Goal: Information Seeking & Learning: Learn about a topic

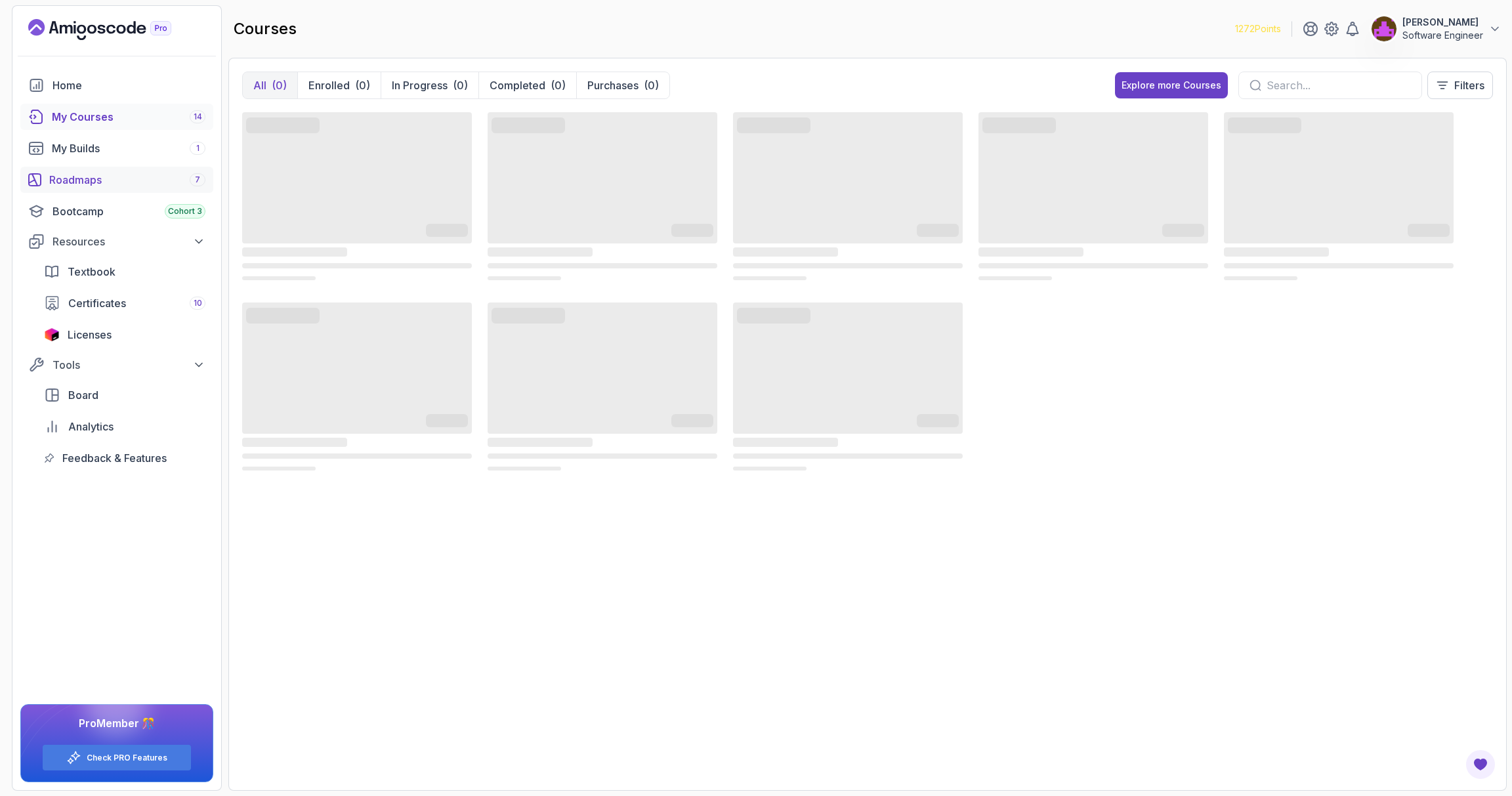
click at [105, 184] on div "Roadmaps 7" at bounding box center [127, 180] width 156 height 16
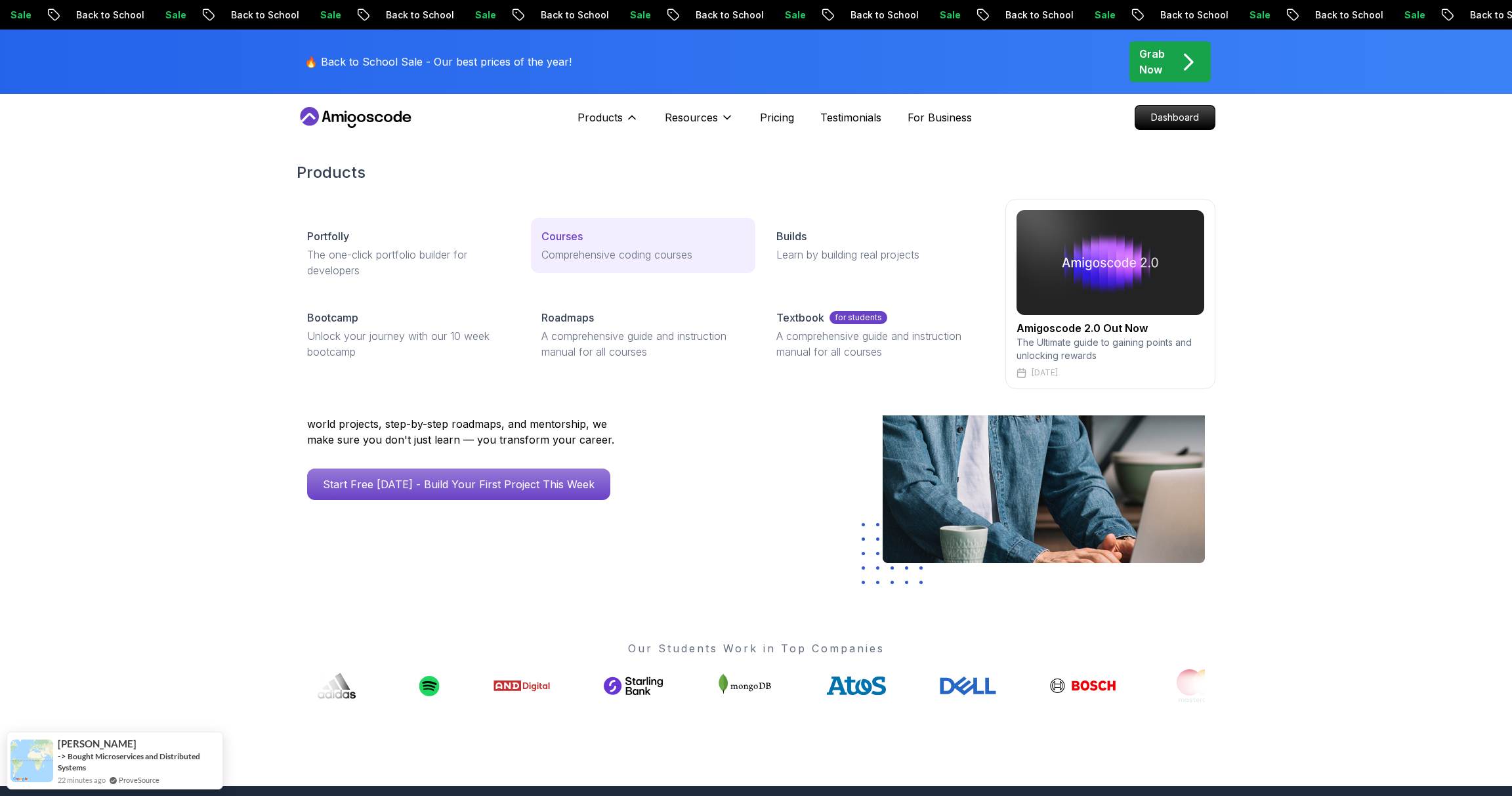
click at [582, 253] on p "Comprehensive coding courses" at bounding box center [642, 255] width 203 height 16
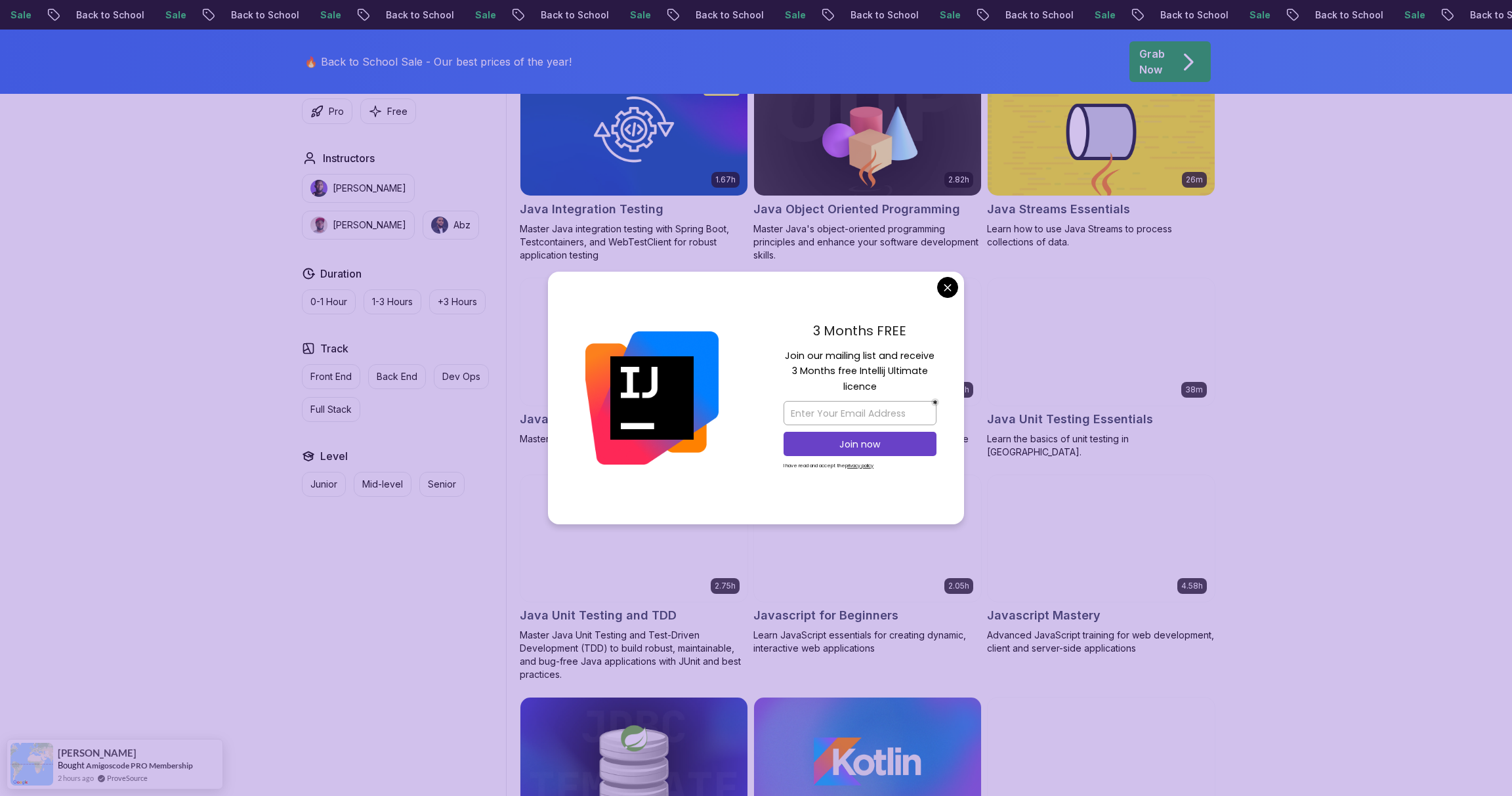
scroll to position [2673, 0]
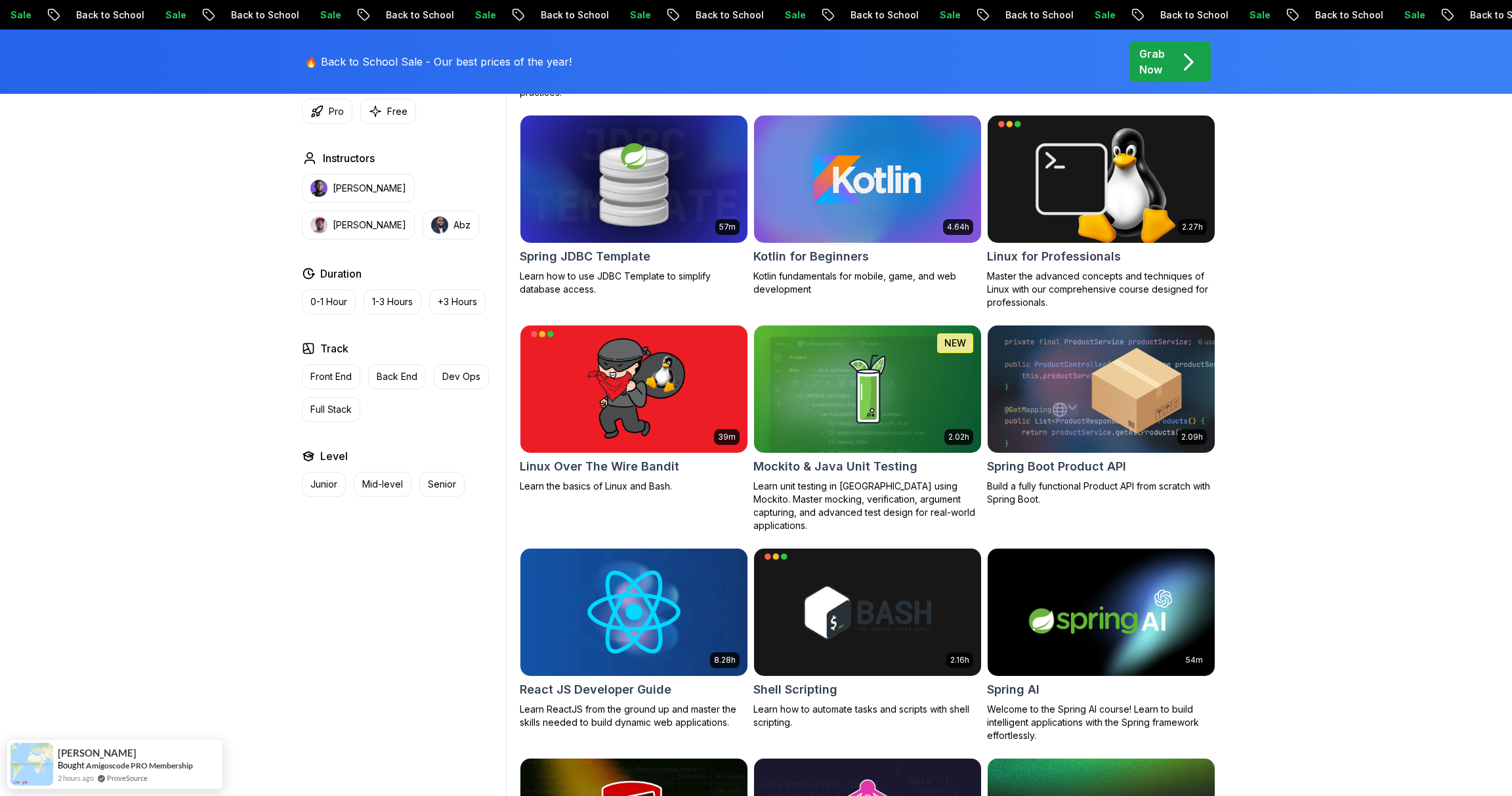
click at [944, 283] on body "Sale Back to School Sale Back to School Sale Back to School Sale Back to School…" at bounding box center [756, 737] width 1512 height 6820
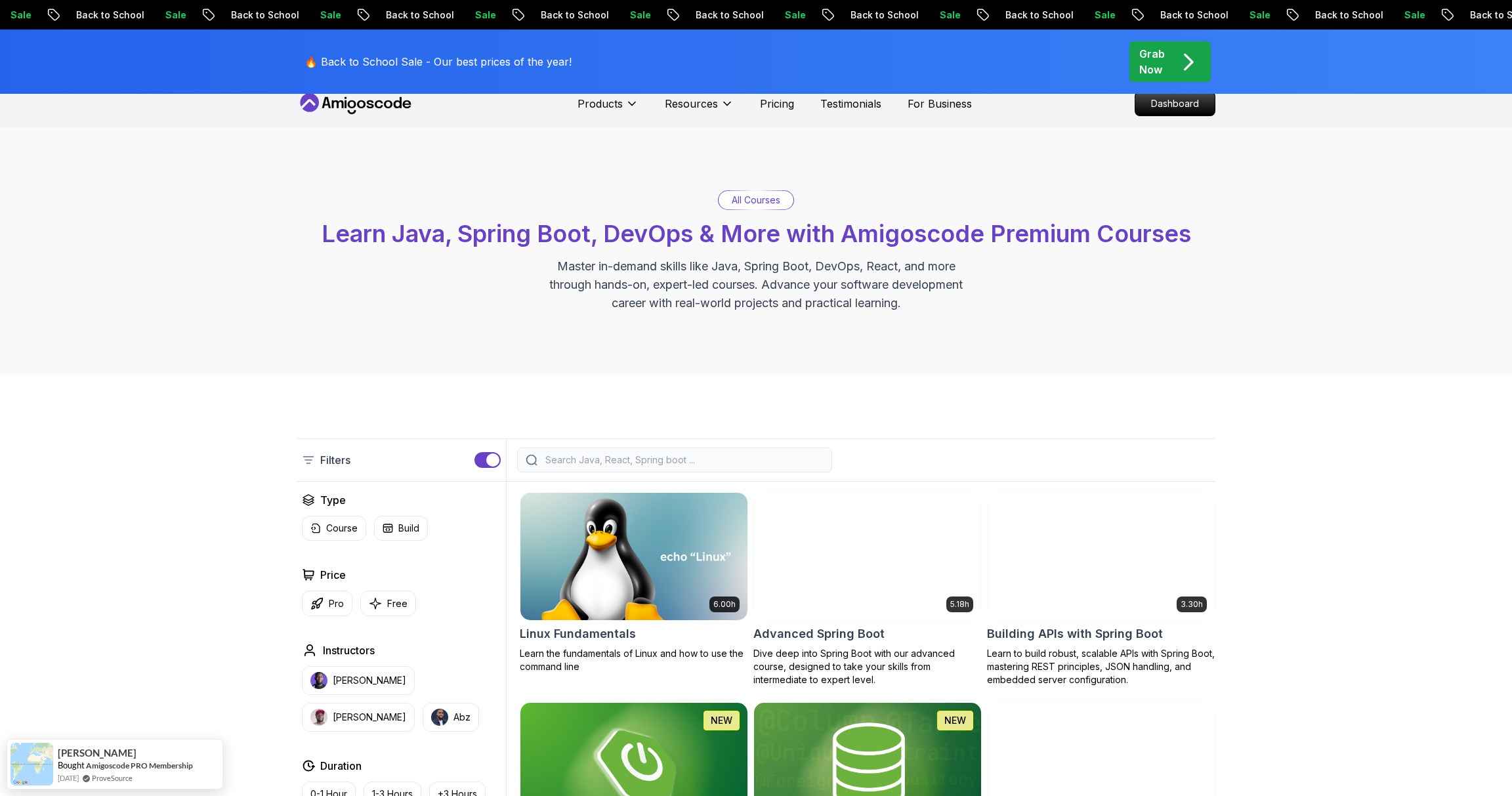
scroll to position [0, 0]
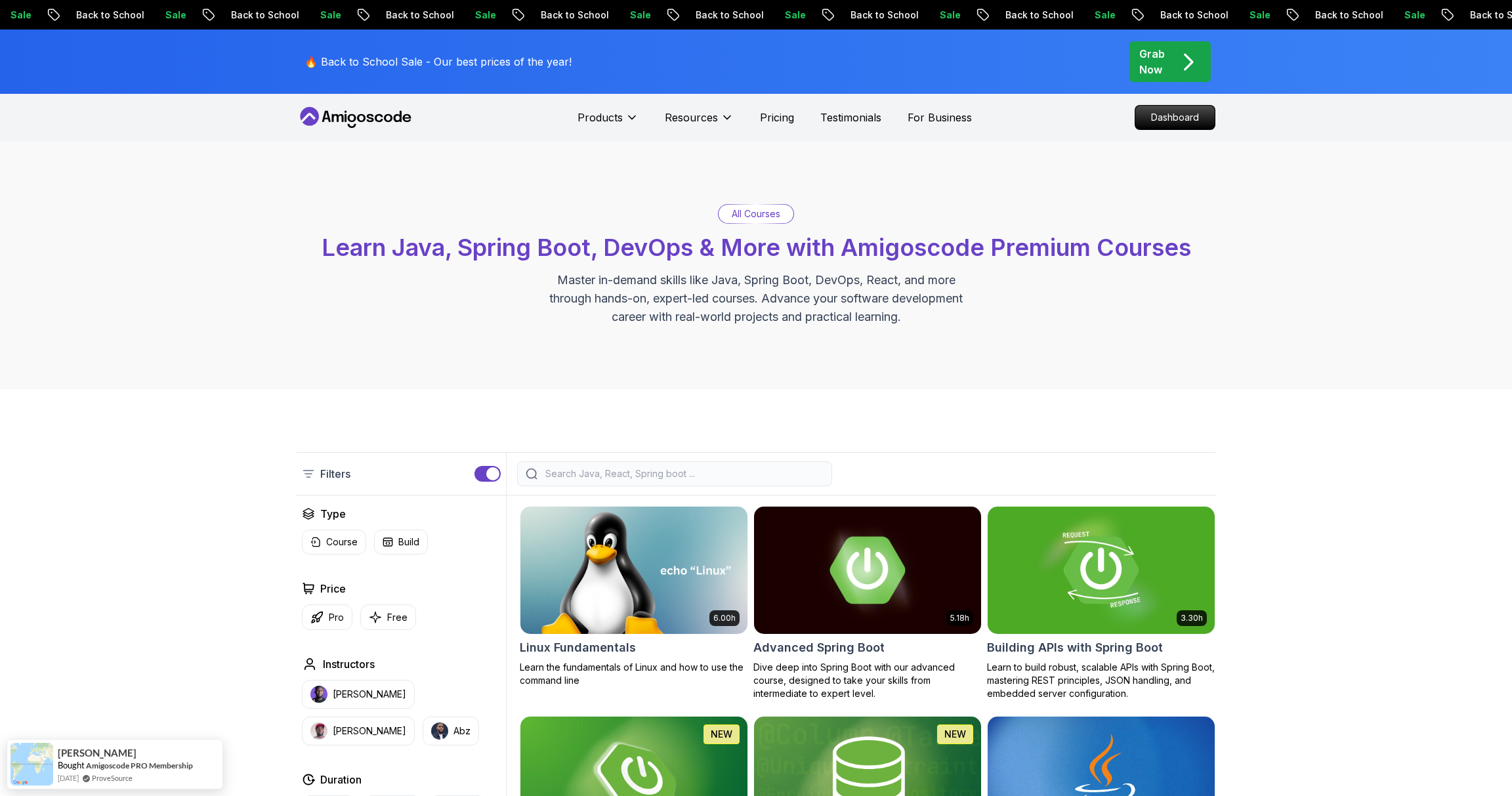
click at [495, 473] on div "button" at bounding box center [493, 474] width 13 height 13
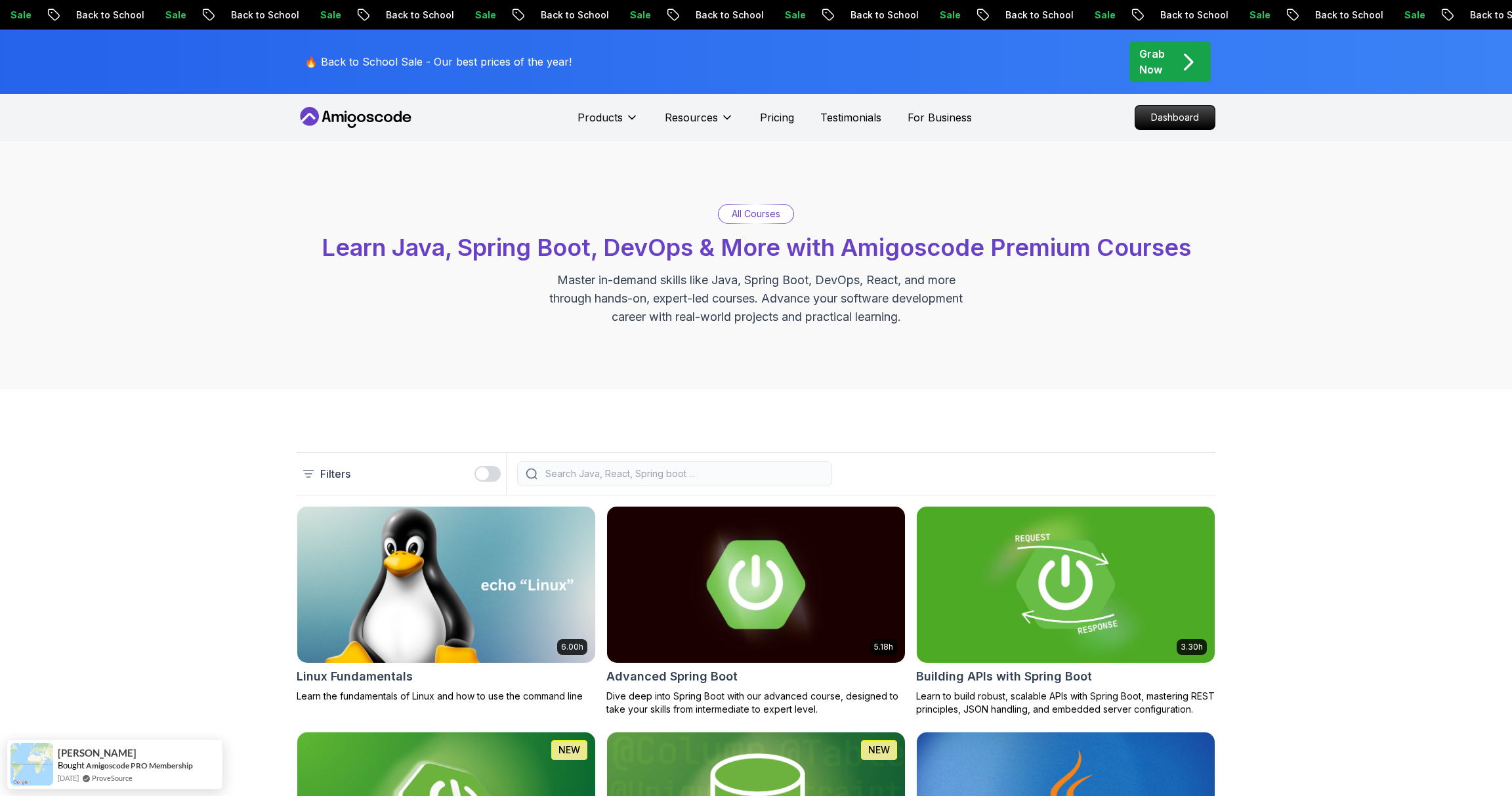
click at [484, 473] on div "button" at bounding box center [482, 474] width 13 height 13
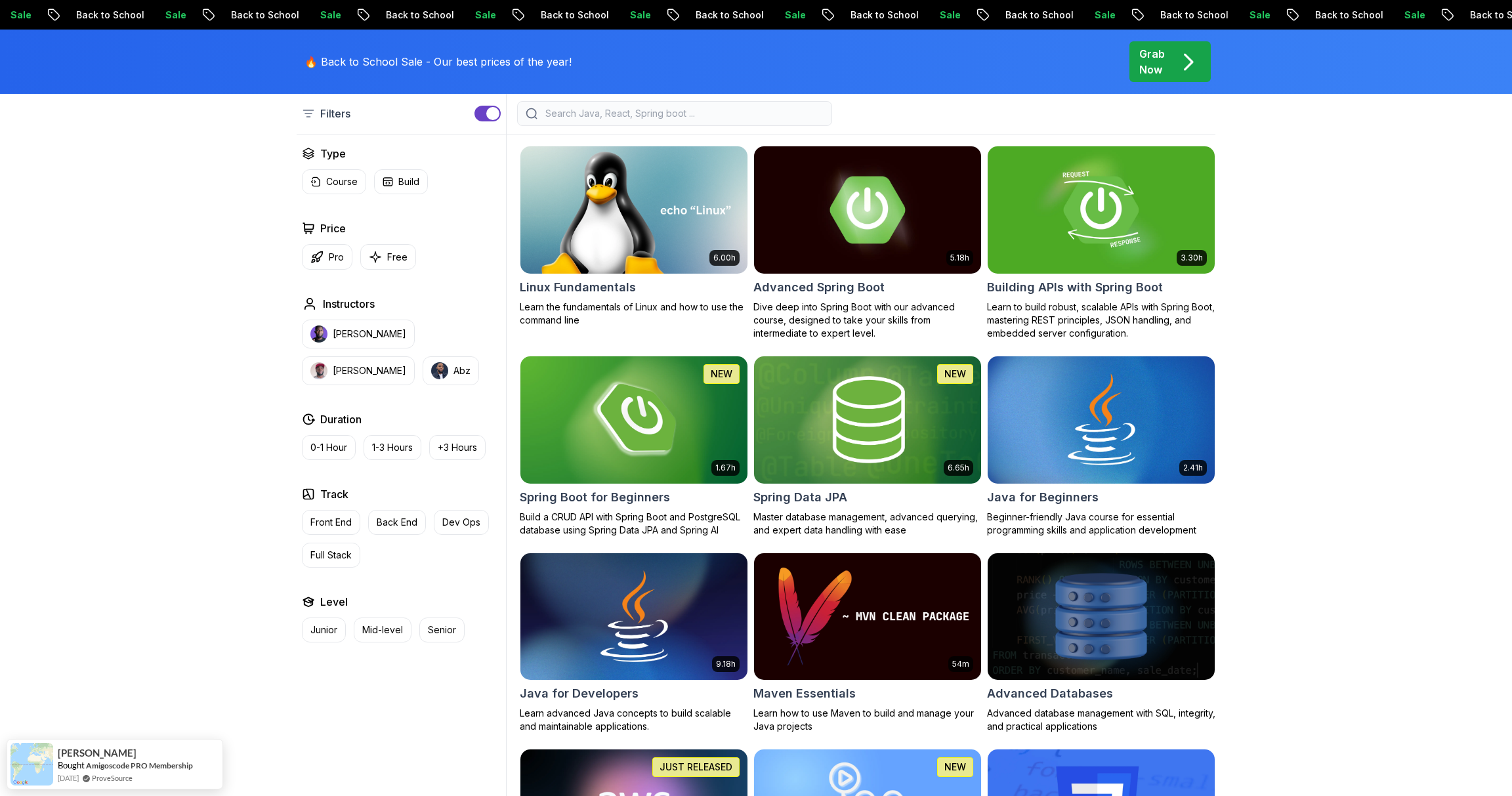
scroll to position [367, 0]
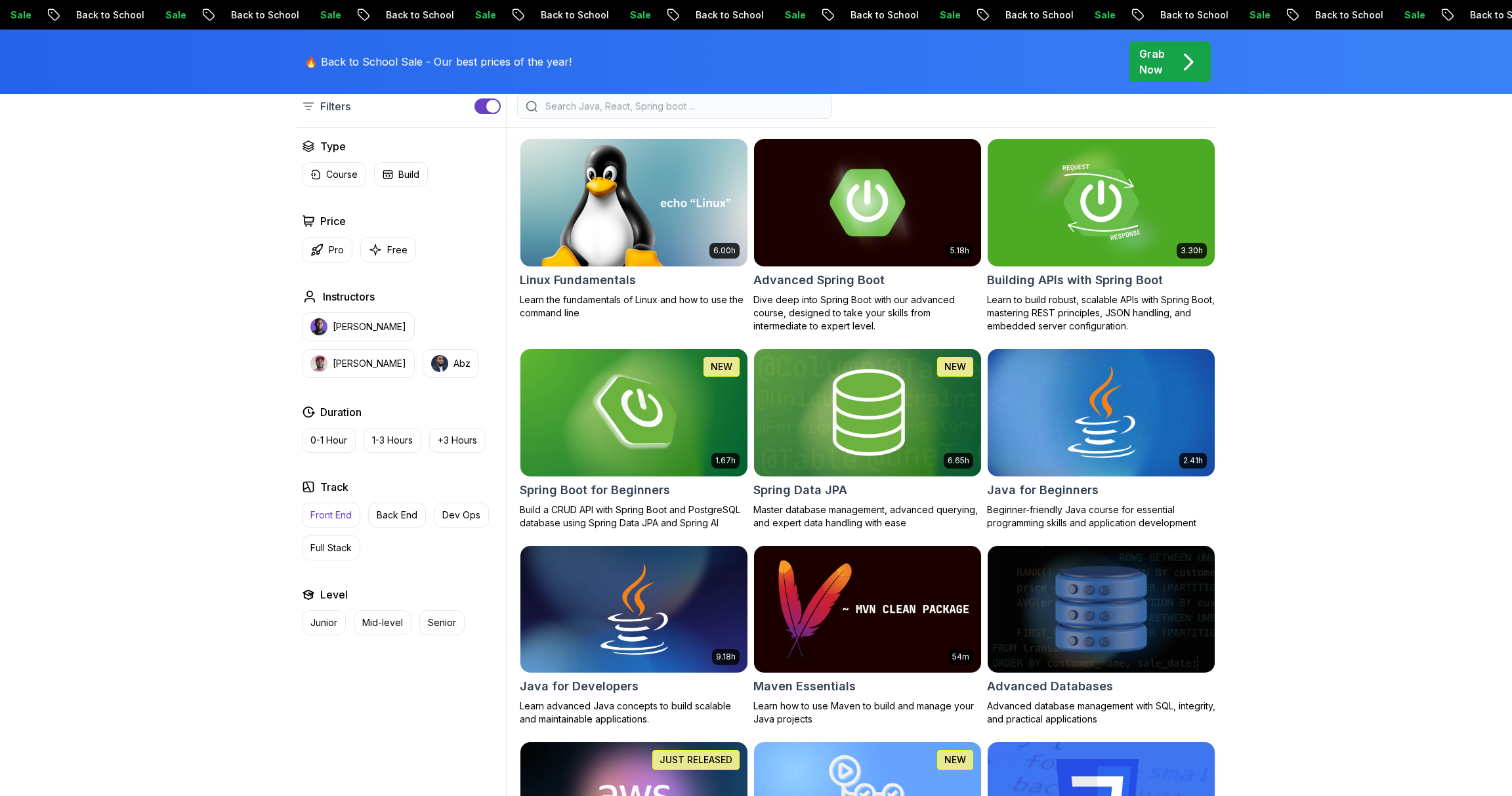
click at [338, 511] on p "Front End" at bounding box center [330, 515] width 41 height 13
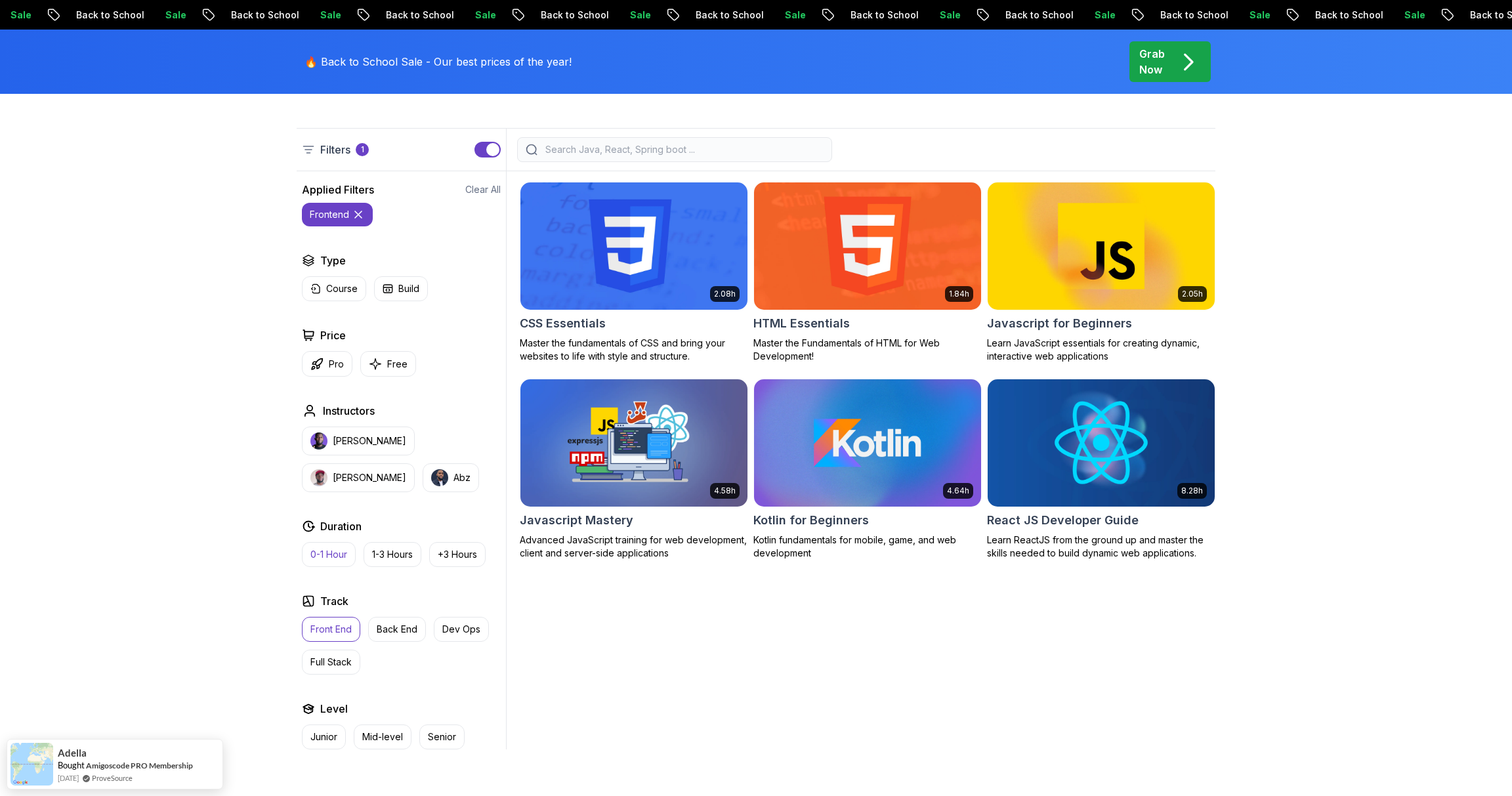
scroll to position [323, 0]
click at [330, 633] on button "Front End" at bounding box center [331, 630] width 58 height 25
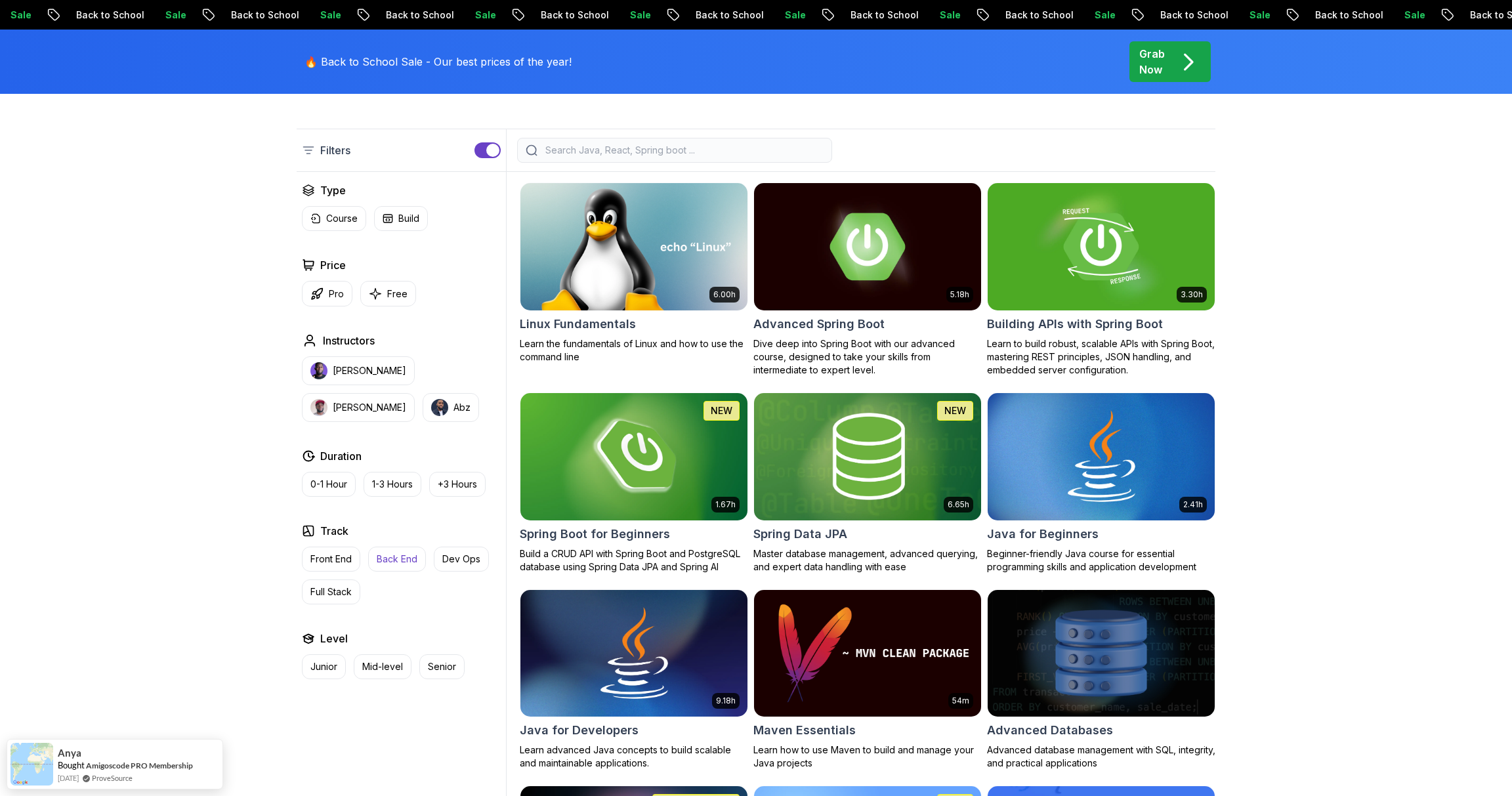
click at [394, 554] on p "Back End" at bounding box center [397, 559] width 41 height 13
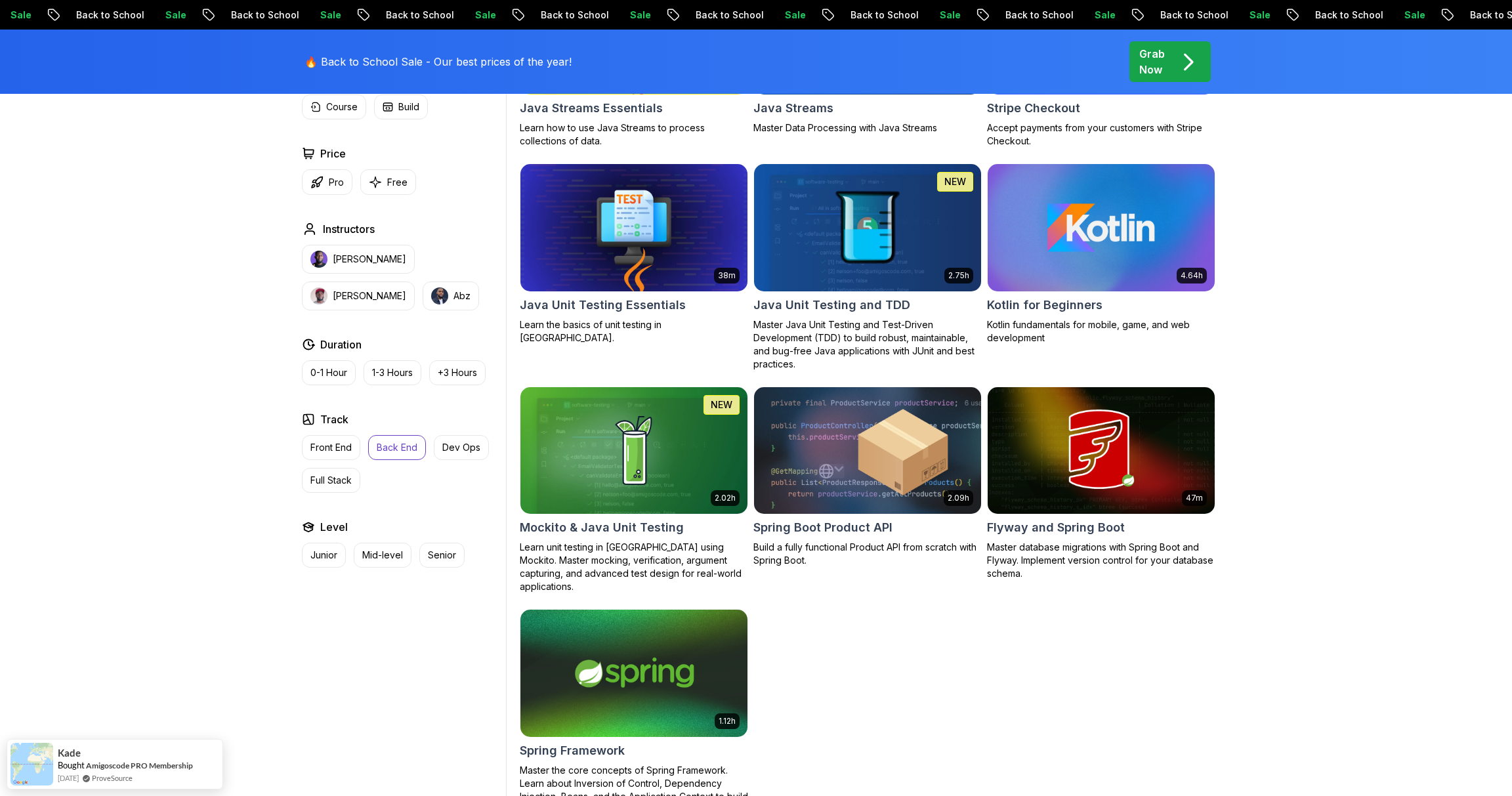
scroll to position [1377, 0]
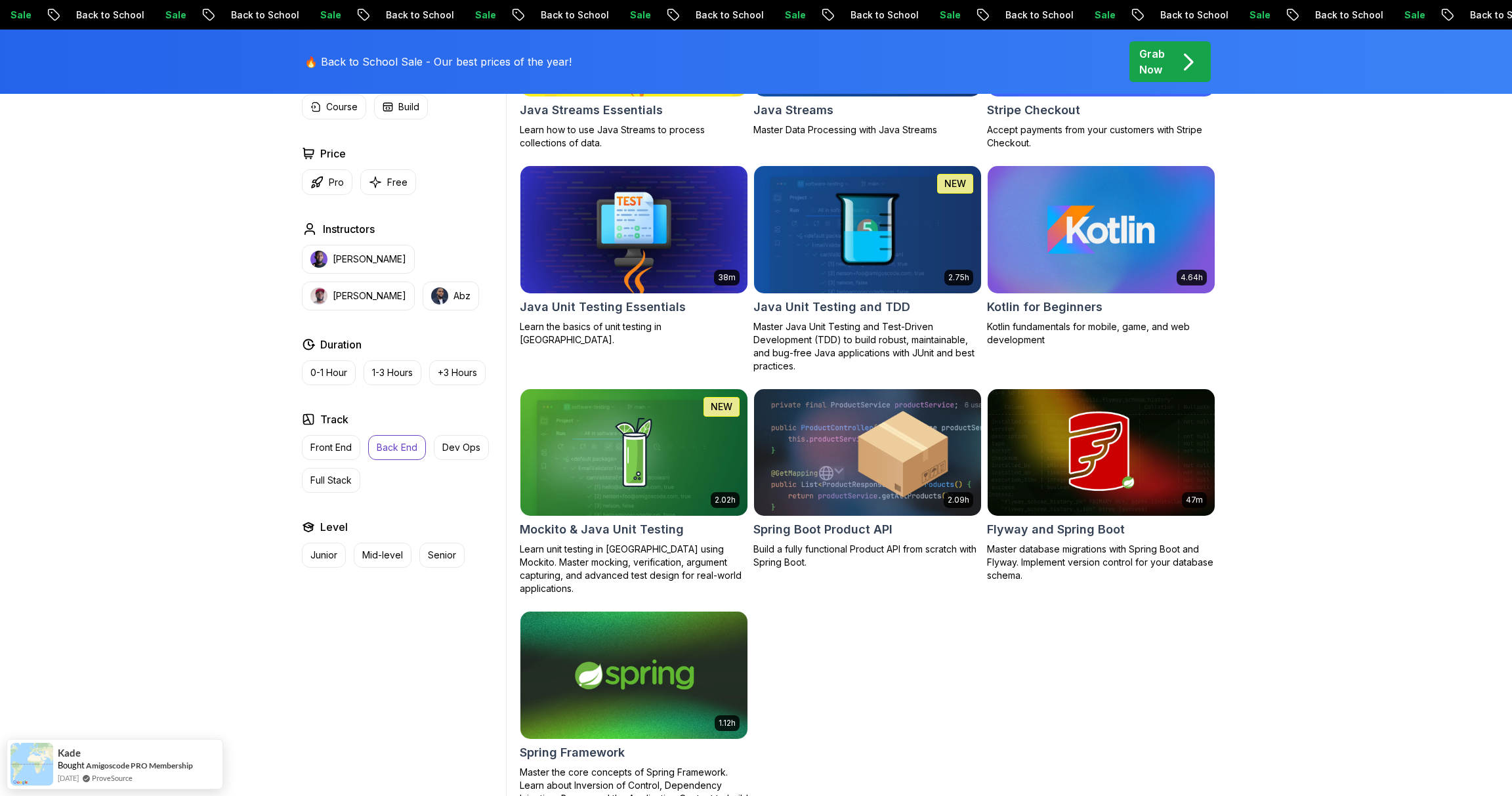
click at [400, 444] on p "Back End" at bounding box center [397, 447] width 41 height 13
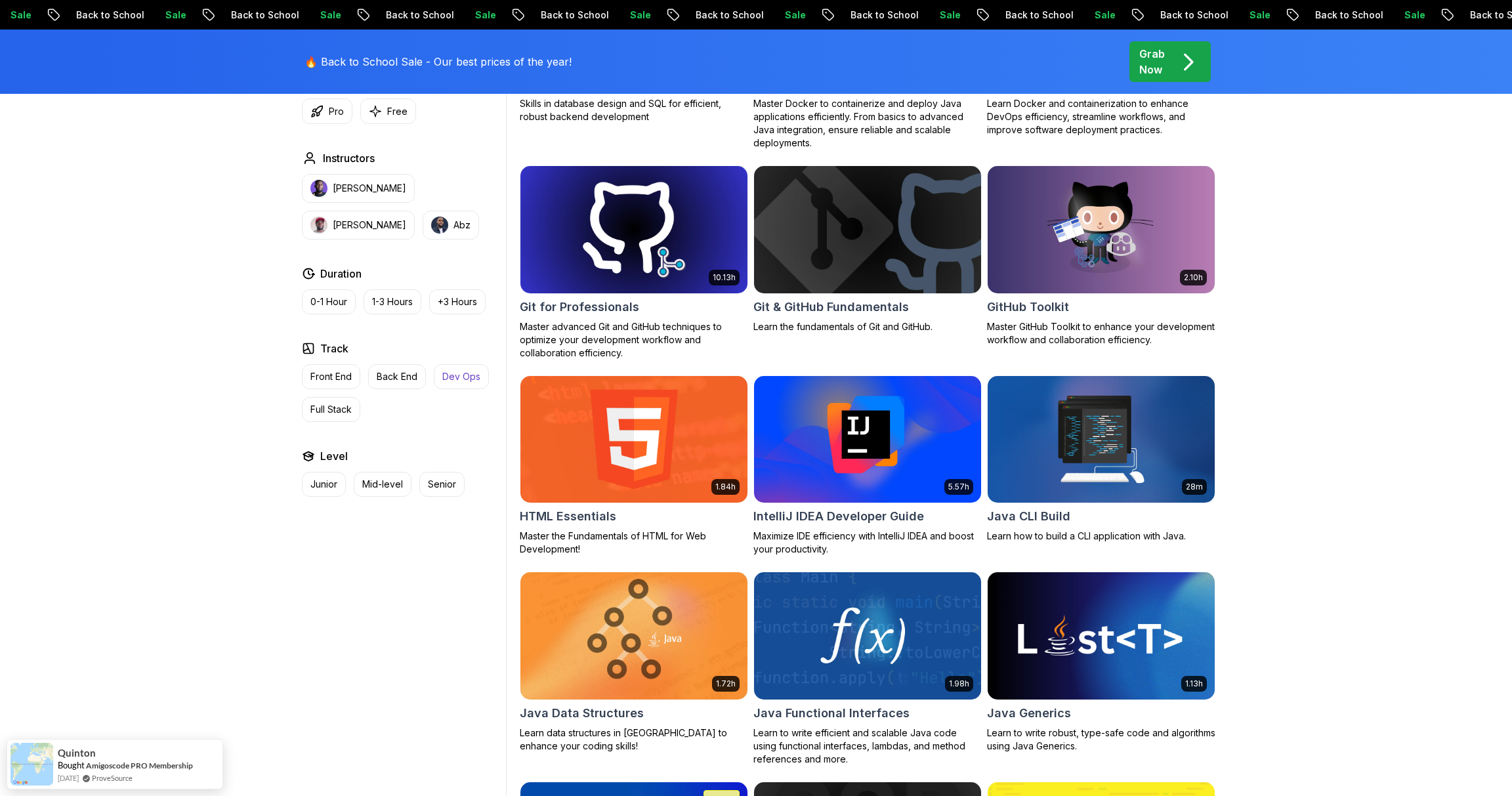
click at [464, 377] on p "Dev Ops" at bounding box center [461, 377] width 38 height 13
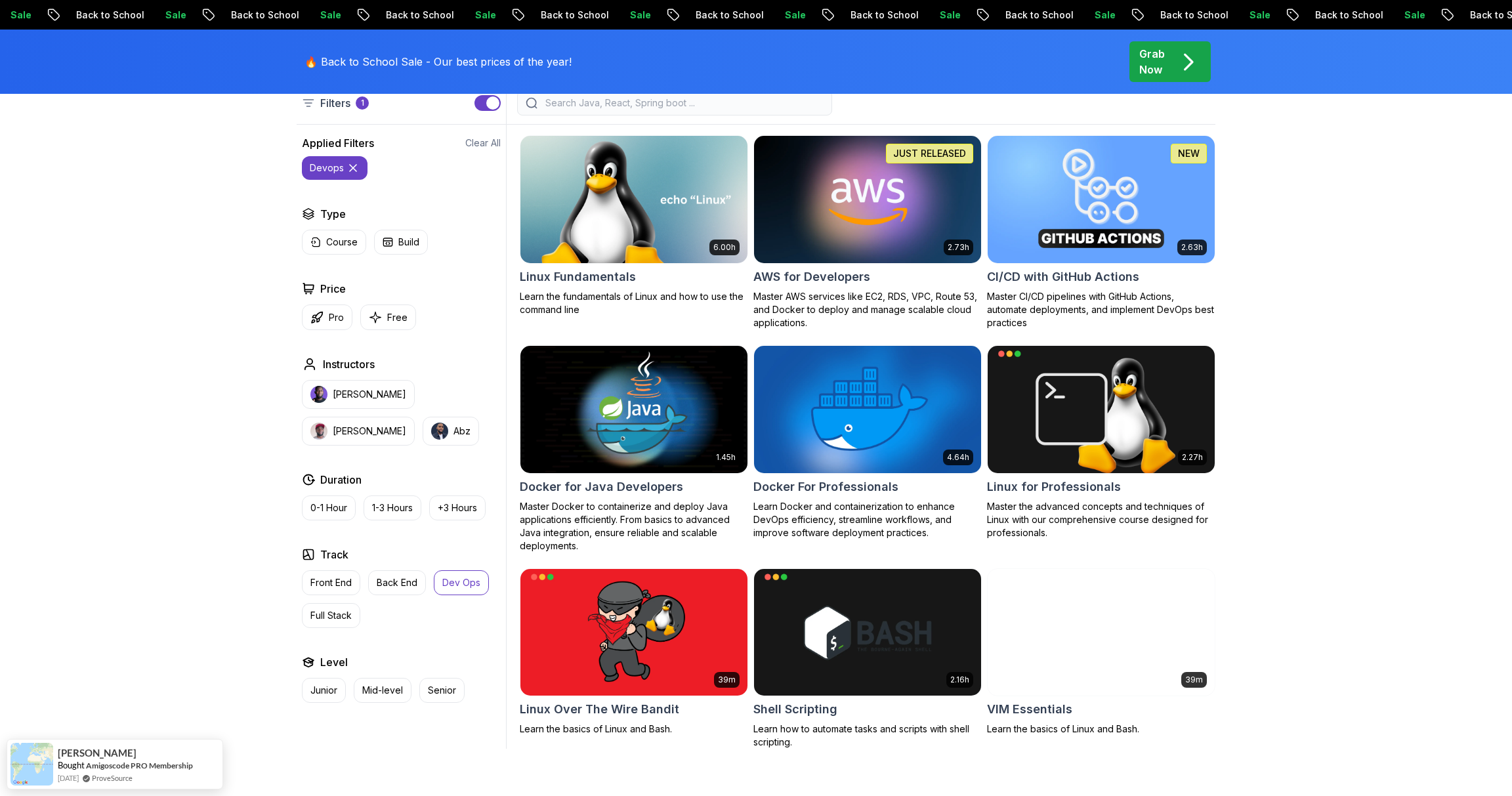
scroll to position [358, 0]
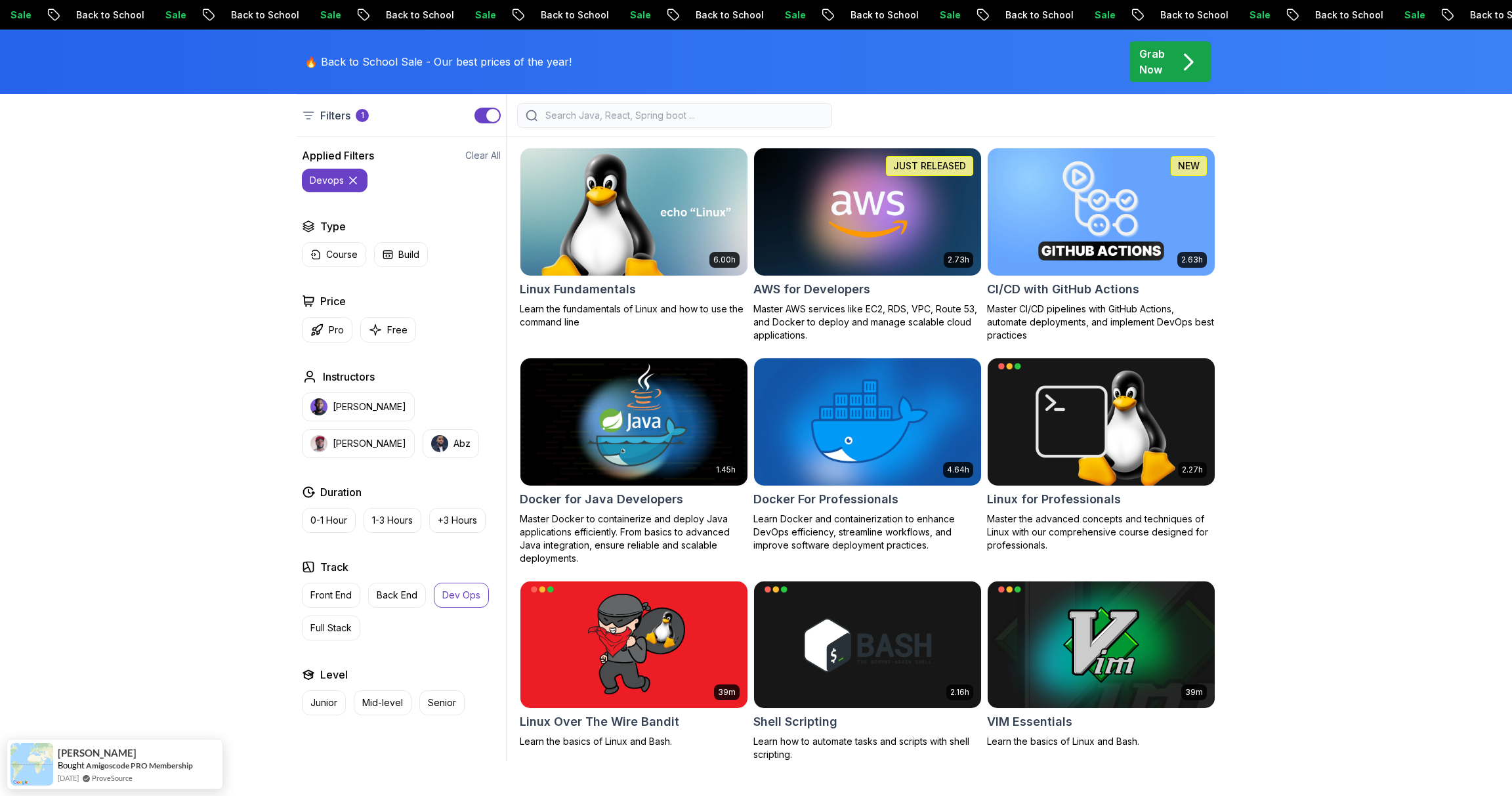
click at [445, 591] on p "Dev Ops" at bounding box center [461, 595] width 38 height 13
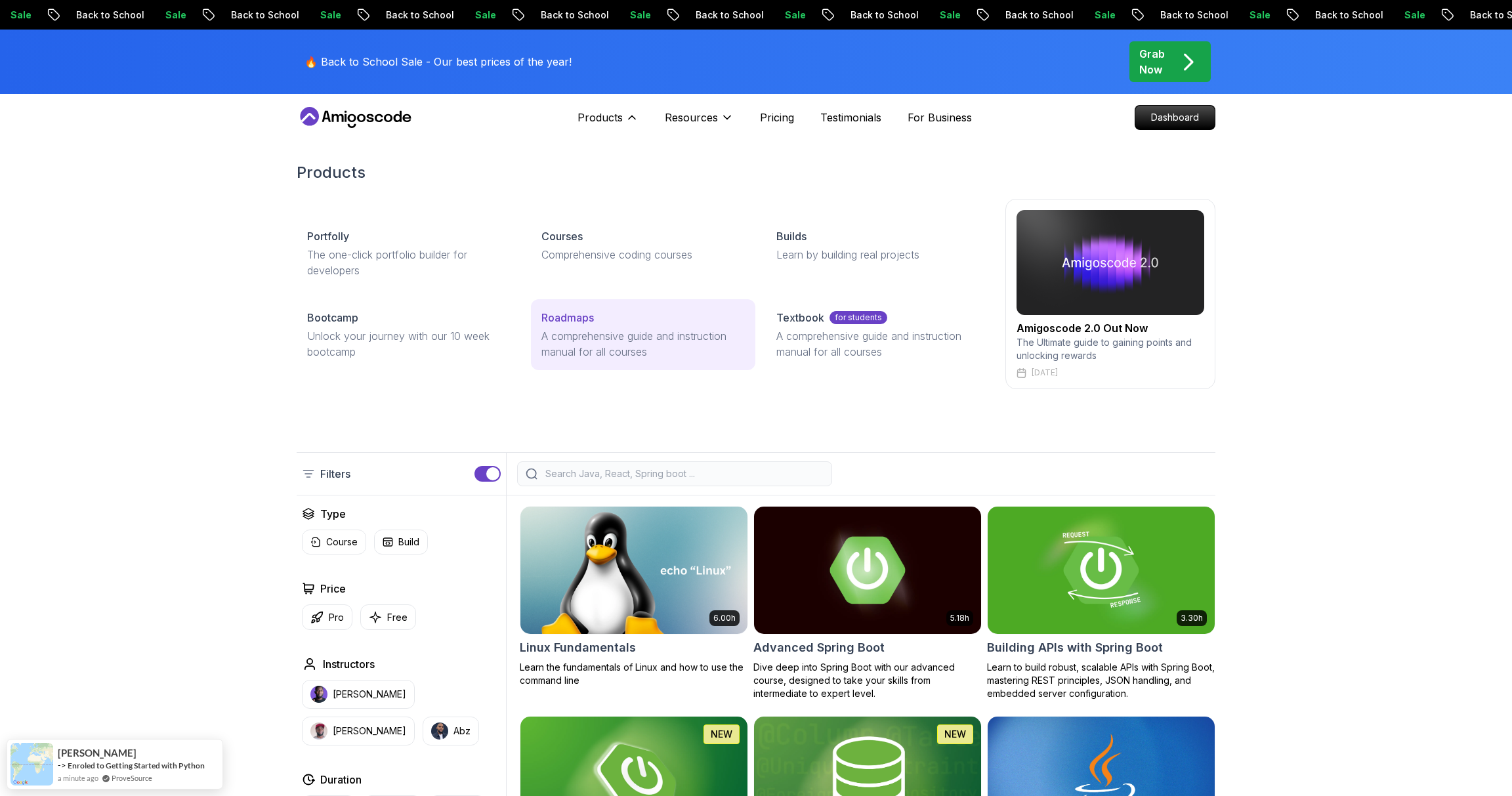
click at [635, 345] on p "A comprehensive guide and instruction manual for all courses" at bounding box center [642, 344] width 203 height 31
